Goal: Task Accomplishment & Management: Use online tool/utility

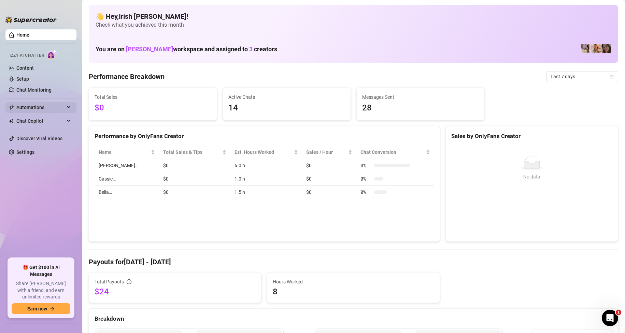
click at [37, 105] on span "Automations" at bounding box center [40, 107] width 48 height 11
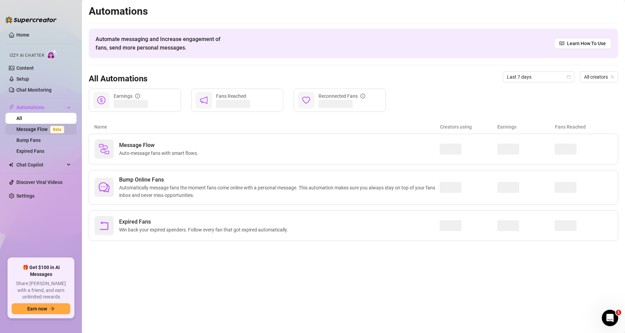
click at [34, 131] on link "Message Flow Beta" at bounding box center [41, 128] width 51 height 5
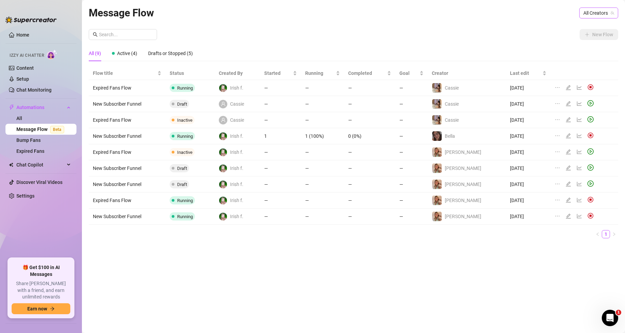
click at [591, 14] on span "All Creators" at bounding box center [598, 13] width 31 height 10
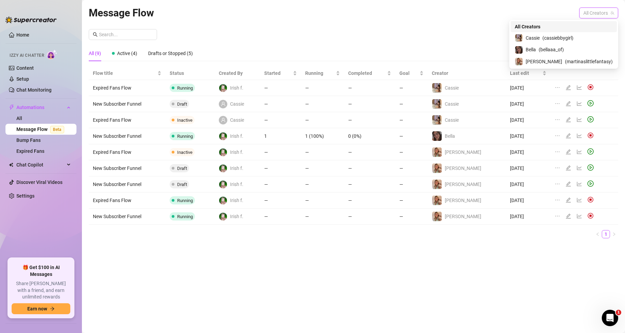
click at [610, 11] on icon "team" at bounding box center [612, 13] width 4 height 4
click at [564, 51] on span "( bellaaa_of )" at bounding box center [551, 50] width 25 height 8
